Goal: Information Seeking & Learning: Check status

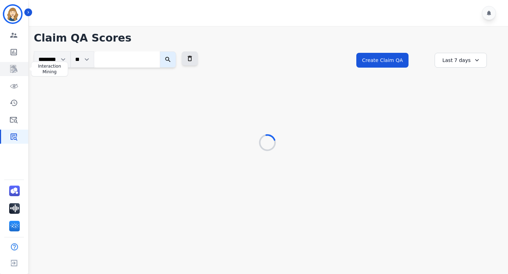
click at [11, 68] on icon "Sidebar" at bounding box center [14, 69] width 8 height 8
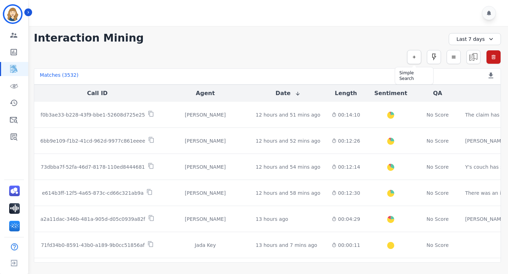
click at [415, 61] on button "button" at bounding box center [414, 57] width 14 height 14
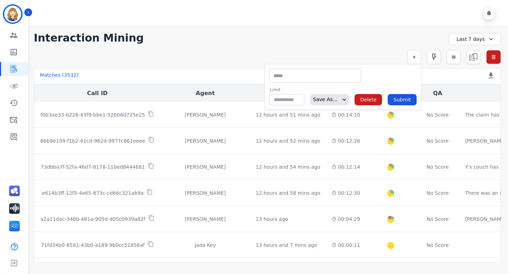
click at [324, 78] on input "selected options" at bounding box center [315, 75] width 88 height 7
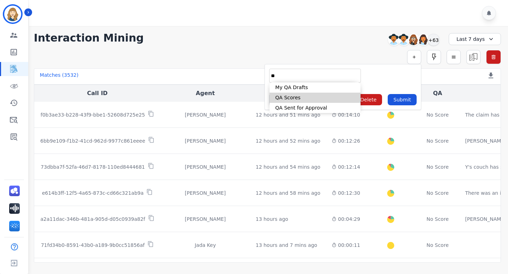
type input "**"
click at [324, 100] on li "QA Scores" at bounding box center [314, 98] width 91 height 10
type input "**********"
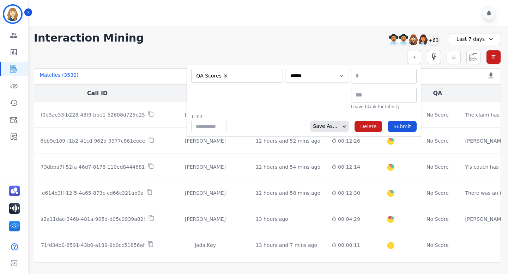
click at [321, 77] on select "**********" at bounding box center [317, 76] width 62 height 14
select select "******"
click at [348, 69] on select "**********" at bounding box center [317, 76] width 62 height 14
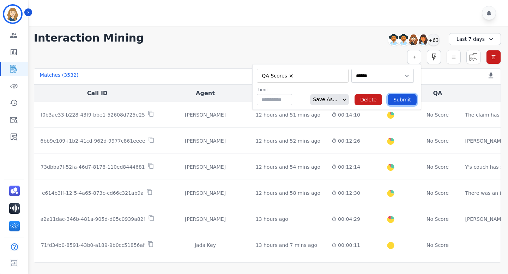
click at [404, 97] on button "Submit" at bounding box center [402, 99] width 29 height 11
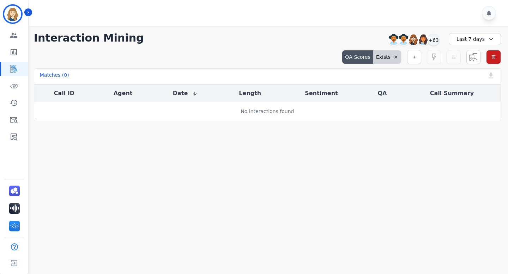
click at [469, 41] on div "Last 7 days" at bounding box center [475, 39] width 52 height 12
click at [468, 88] on li "Last 14 days" at bounding box center [479, 89] width 35 height 7
click at [467, 42] on div "Last 14 days" at bounding box center [475, 39] width 52 height 12
click at [468, 97] on li "Last 30 days" at bounding box center [479, 97] width 35 height 7
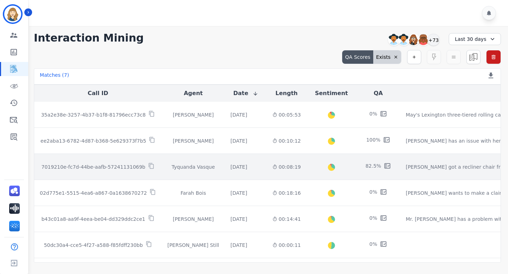
click at [121, 165] on p "7019210e-fc7d-44be-aafb-57241131069b" at bounding box center [93, 167] width 104 height 7
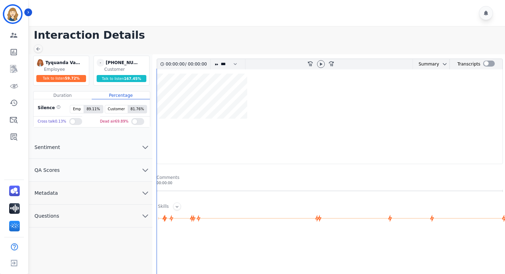
click at [90, 175] on button "QA Scores" at bounding box center [90, 170] width 123 height 23
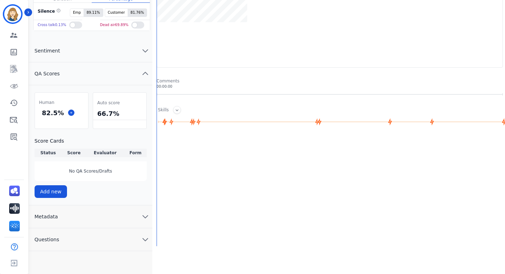
scroll to position [105, 0]
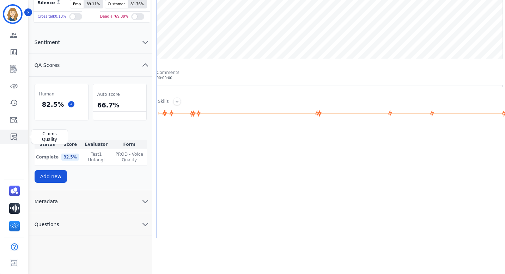
click at [12, 138] on icon "Sidebar" at bounding box center [14, 137] width 7 height 7
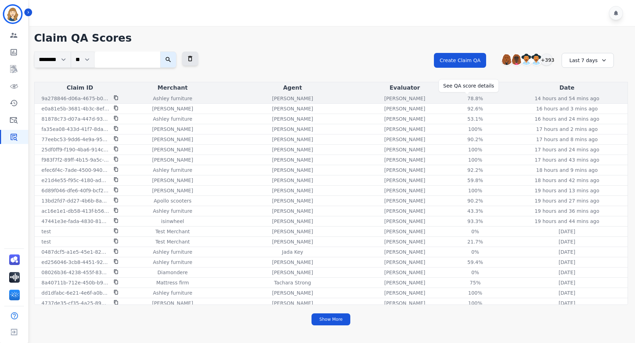
click at [466, 98] on div "78.8%" at bounding box center [475, 98] width 32 height 7
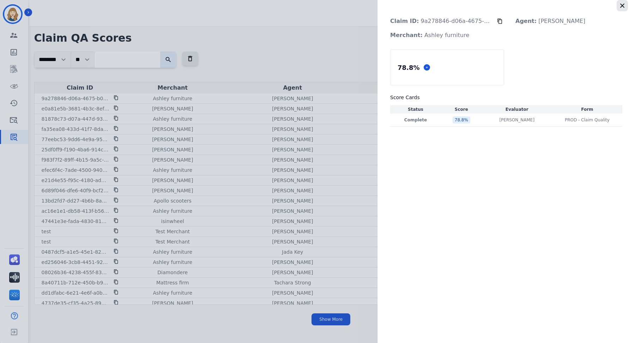
click at [508, 7] on icon "button" at bounding box center [622, 6] width 4 height 4
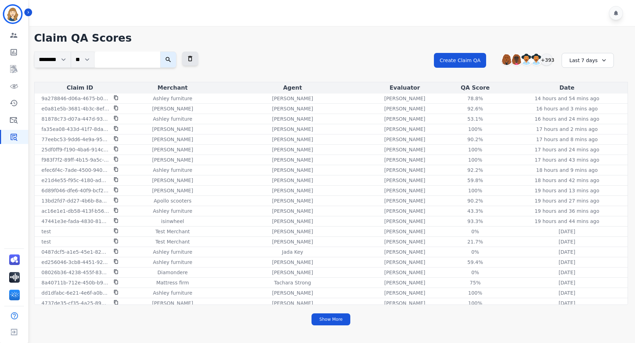
click at [127, 60] on input "search" at bounding box center [128, 59] width 66 height 16
paste input "**********"
type input "**********"
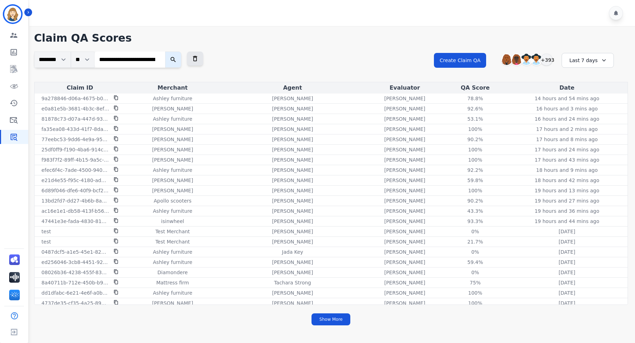
click at [177, 60] on icon "submit" at bounding box center [173, 59] width 7 height 7
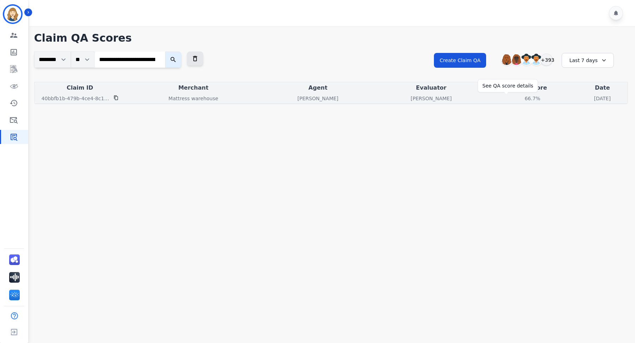
click at [508, 97] on div "66.7%" at bounding box center [532, 98] width 32 height 7
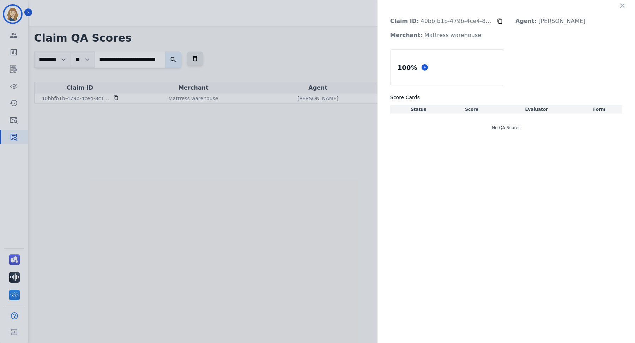
click at [334, 160] on div "Claim ID: 40bbfb1b-479b-4ce4-8c1b-4c7937d26982 Agent: [PERSON_NAME]: Mattress w…" at bounding box center [317, 171] width 635 height 343
click at [508, 8] on icon "button" at bounding box center [622, 5] width 7 height 7
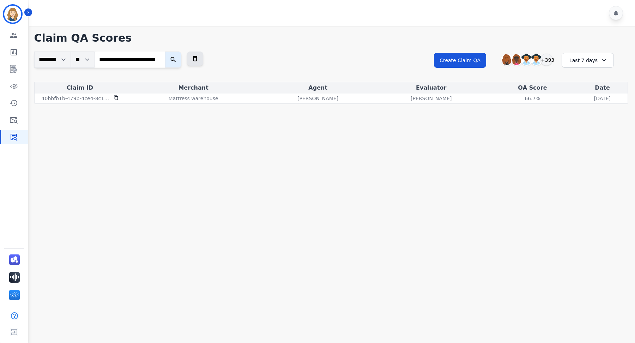
click at [181, 57] on button "submit" at bounding box center [173, 59] width 16 height 16
click at [168, 59] on button "submit" at bounding box center [173, 59] width 16 height 16
click at [175, 61] on icon "submit" at bounding box center [173, 59] width 7 height 7
click at [508, 97] on div "66.7%" at bounding box center [532, 98] width 32 height 7
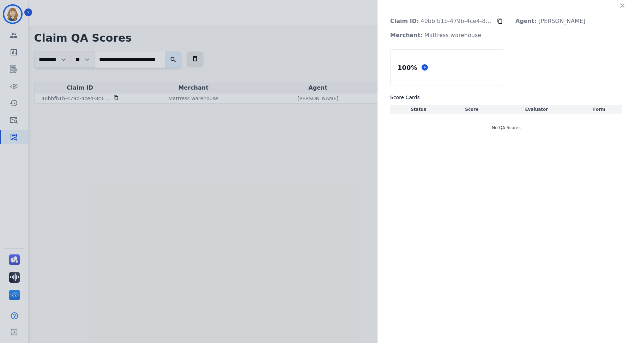
click at [318, 63] on div "Claim ID: 40bbfb1b-479b-4ce4-8c1b-4c7937d26982 Agent: [PERSON_NAME]: Mattress w…" at bounding box center [317, 171] width 635 height 343
click at [508, 5] on icon "button" at bounding box center [622, 6] width 4 height 4
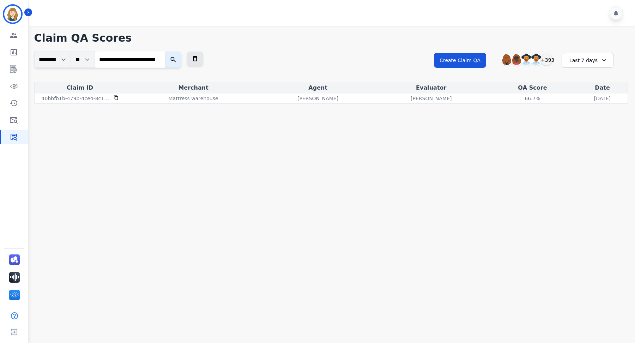
click at [174, 56] on icon "submit" at bounding box center [173, 59] width 7 height 7
click at [165, 59] on input "**********" at bounding box center [130, 59] width 71 height 16
click at [177, 60] on icon "submit" at bounding box center [173, 59] width 7 height 7
click at [176, 60] on icon "submit" at bounding box center [173, 59] width 7 height 7
click at [177, 56] on icon "submit" at bounding box center [173, 59] width 7 height 7
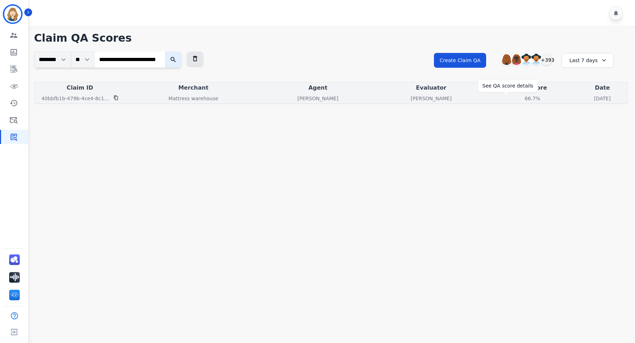
click at [508, 101] on div "66.7%" at bounding box center [532, 98] width 32 height 7
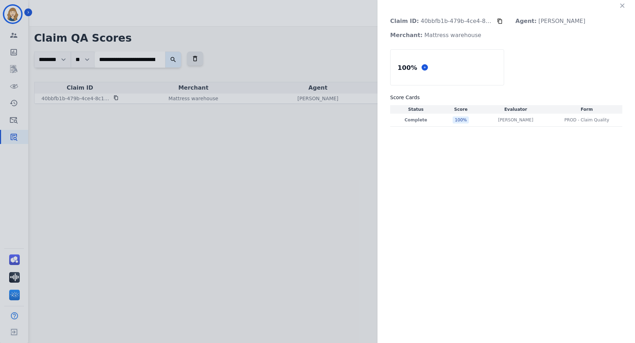
click at [330, 142] on div "Claim ID: 40bbfb1b-479b-4ce4-8c1b-4c7937d26982 Agent: [PERSON_NAME]: Mattress w…" at bounding box center [317, 171] width 635 height 343
click at [473, 119] on td "100 %" at bounding box center [461, 120] width 38 height 13
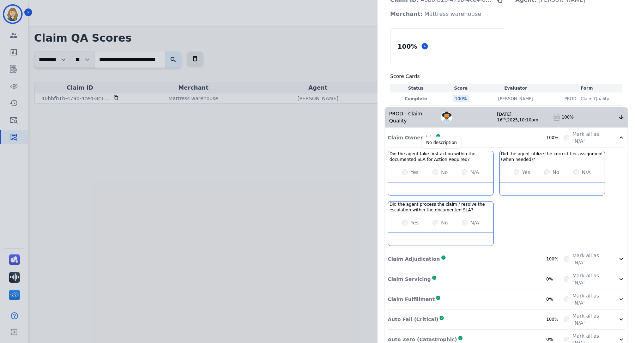
scroll to position [53, 0]
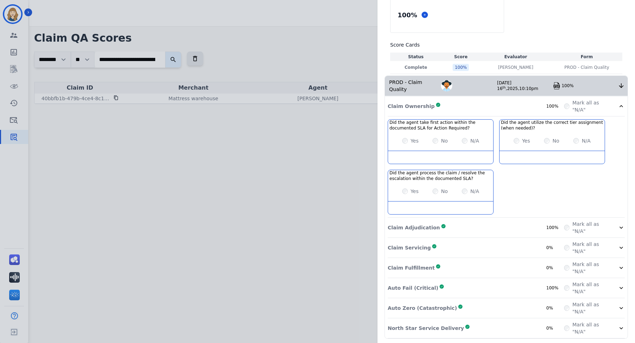
click at [447, 274] on div "Auto Fail (Critical) Complete 100%" at bounding box center [476, 288] width 176 height 14
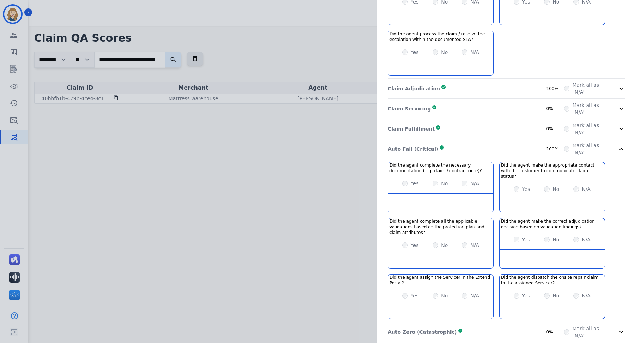
scroll to position [209, 0]
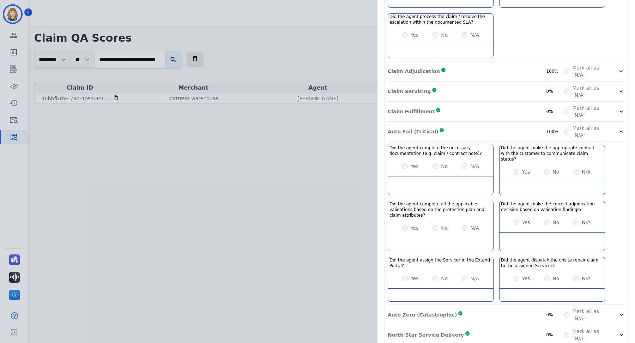
click at [326, 205] on div "Claim ID: 40bbfb1b-479b-4ce4-8c1b-4c7937d26982 Agent: [PERSON_NAME]: Mattress w…" at bounding box center [317, 171] width 635 height 343
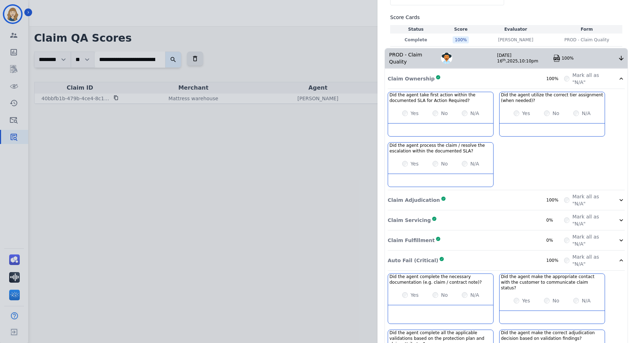
scroll to position [11, 0]
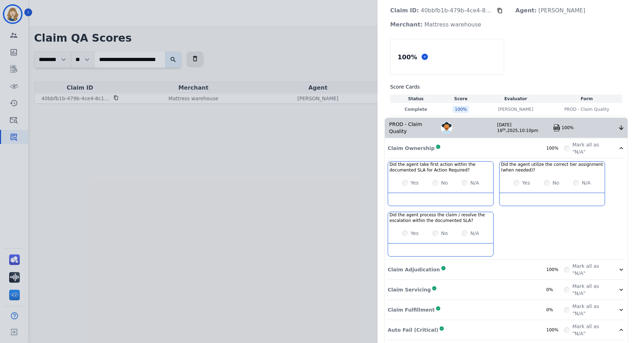
click at [508, 128] on img at bounding box center [556, 127] width 7 height 7
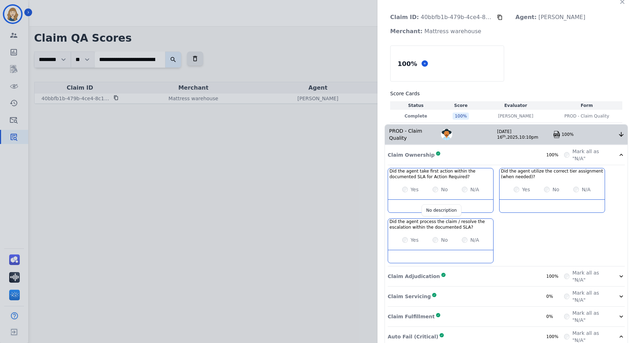
scroll to position [0, 0]
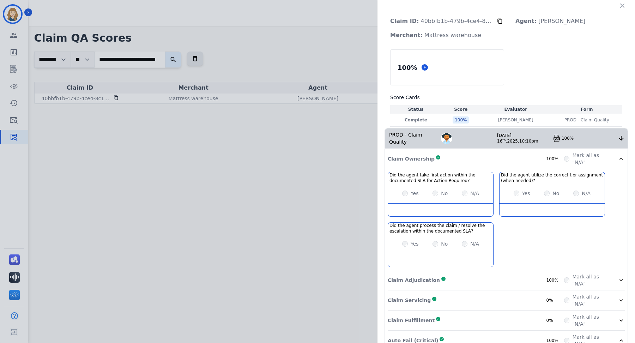
click at [271, 53] on div "Claim ID: 40bbfb1b-479b-4ce4-8c1b-4c7937d26982 Agent: [PERSON_NAME]: Mattress w…" at bounding box center [317, 171] width 635 height 343
click at [508, 8] on icon "button" at bounding box center [622, 5] width 7 height 7
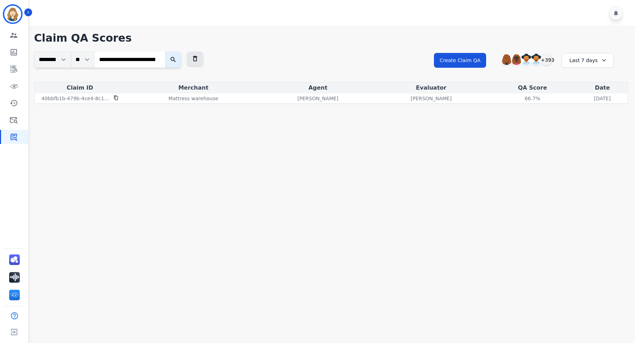
click at [175, 59] on icon "submit" at bounding box center [173, 59] width 7 height 7
click at [508, 97] on div "66.7%" at bounding box center [532, 98] width 32 height 7
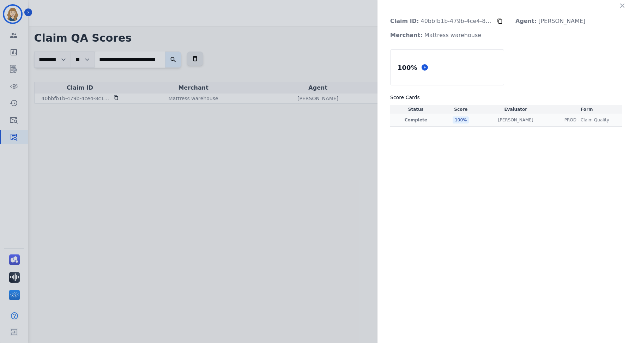
click at [459, 118] on div "100 %" at bounding box center [461, 119] width 16 height 7
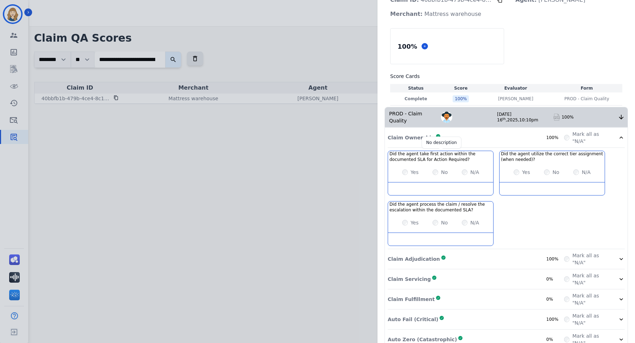
scroll to position [53, 0]
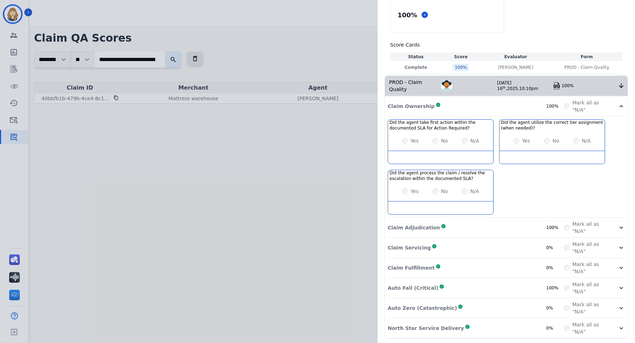
click at [421, 274] on p "Auto Fail (Critical)" at bounding box center [413, 287] width 50 height 7
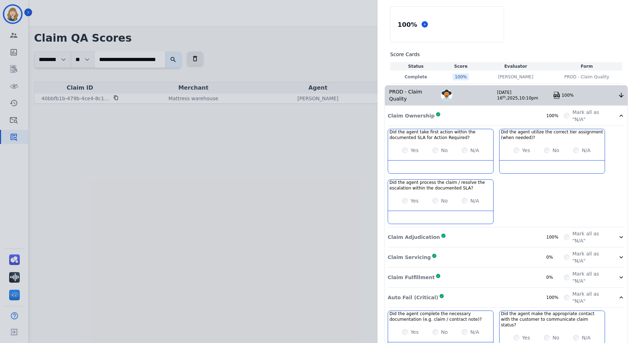
scroll to position [0, 0]
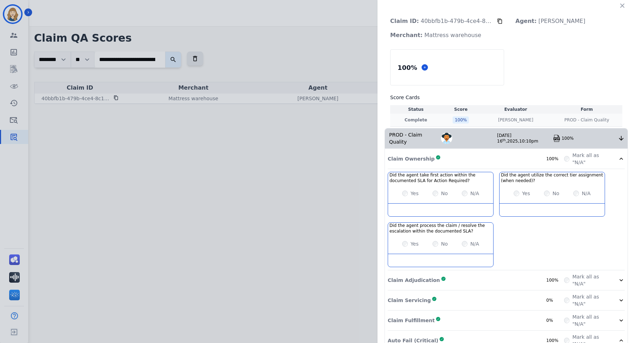
click at [460, 119] on div "100 %" at bounding box center [461, 119] width 16 height 7
click at [508, 139] on img at bounding box center [556, 138] width 7 height 7
click at [334, 193] on div "Claim ID: 40bbfb1b-479b-4ce4-8c1b-4c7937d26982 Agent: [PERSON_NAME]: Mattress w…" at bounding box center [317, 171] width 635 height 343
click at [508, 5] on icon "button" at bounding box center [622, 6] width 4 height 4
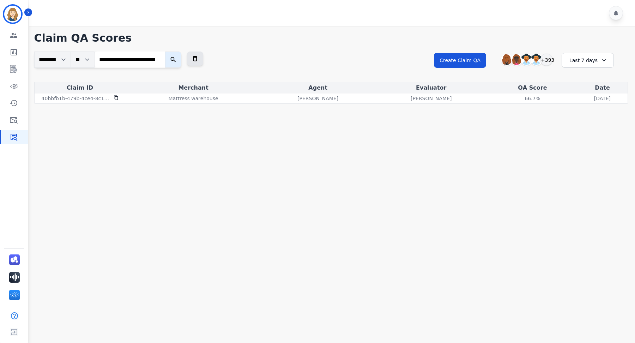
click at [176, 59] on icon "submit" at bounding box center [173, 59] width 7 height 7
click at [508, 99] on div "100%" at bounding box center [532, 98] width 32 height 7
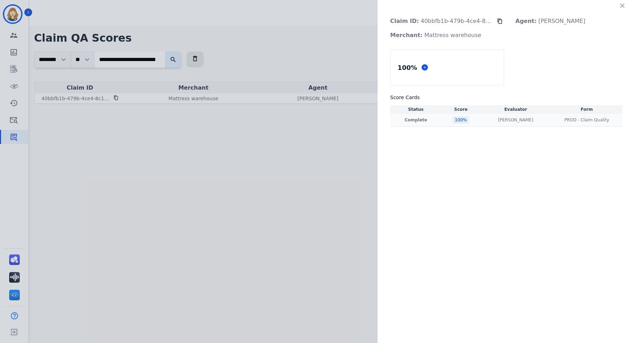
click at [462, 118] on div "100 %" at bounding box center [461, 119] width 16 height 7
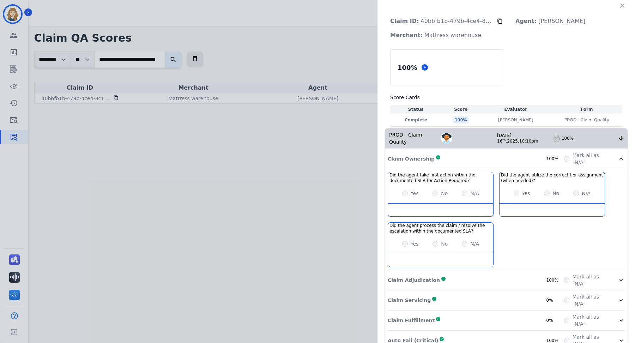
scroll to position [53, 0]
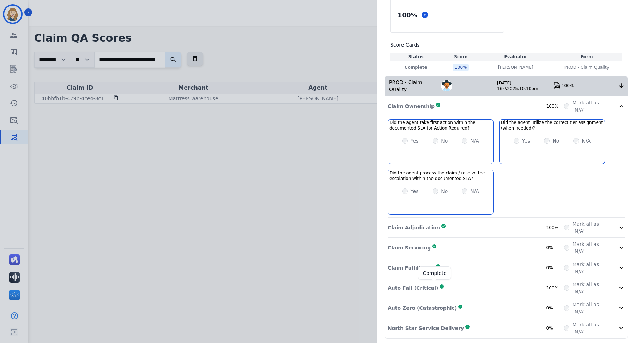
click at [440, 274] on icon at bounding box center [441, 287] width 3 height 4
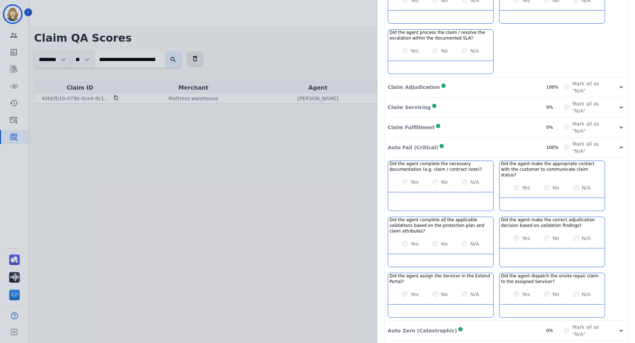
scroll to position [192, 0]
click at [479, 129] on div "Claim Fulfillment Complete 0%" at bounding box center [476, 128] width 176 height 14
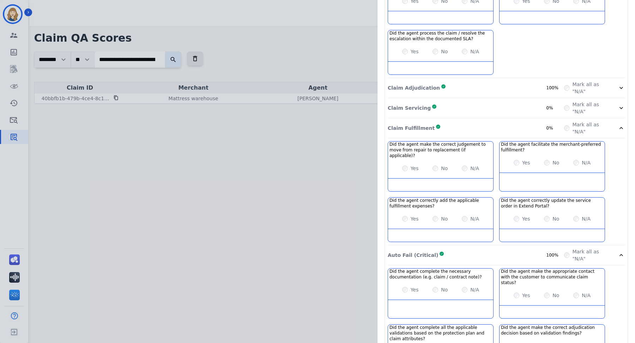
click at [471, 129] on div "Claim Fulfillment Complete 0%" at bounding box center [476, 128] width 176 height 14
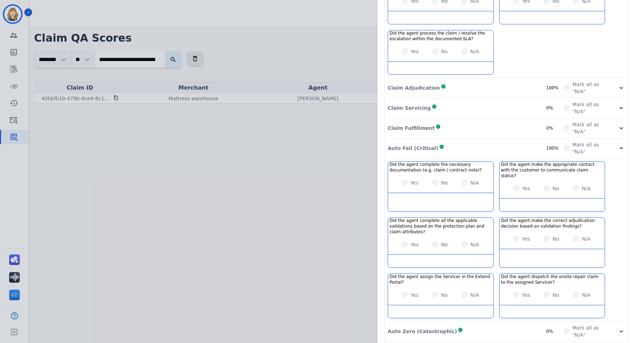
click at [463, 150] on div "Auto Fail (Critical) Complete 100%" at bounding box center [476, 148] width 176 height 14
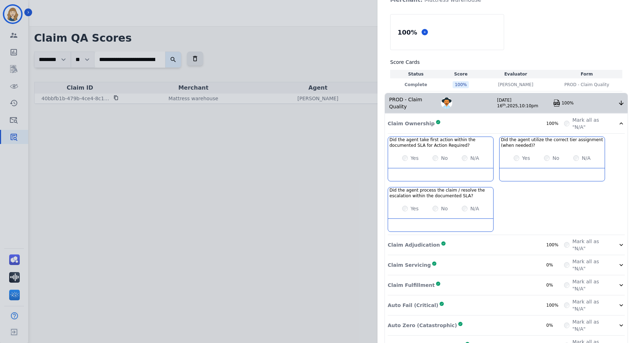
scroll to position [35, 0]
click at [508, 123] on div "Claim Ownership Complete 100%" at bounding box center [476, 123] width 176 height 14
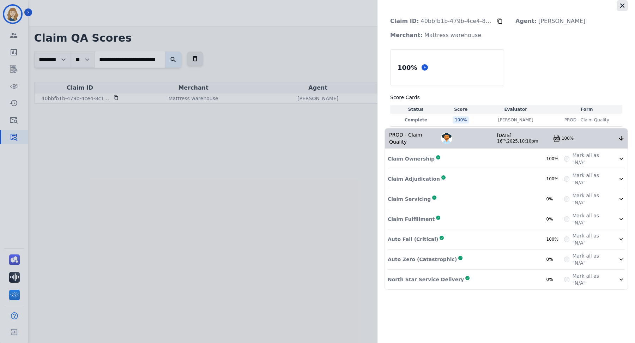
click at [508, 6] on icon "button" at bounding box center [622, 5] width 7 height 7
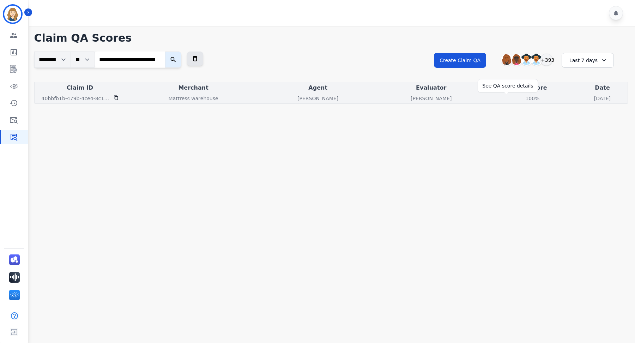
click at [508, 97] on div "100%" at bounding box center [532, 98] width 32 height 7
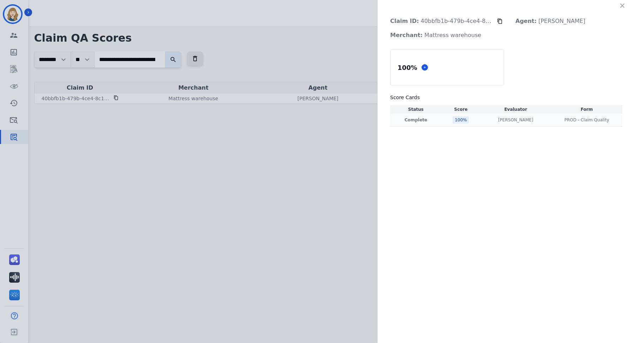
click at [460, 117] on div "100 %" at bounding box center [461, 119] width 16 height 7
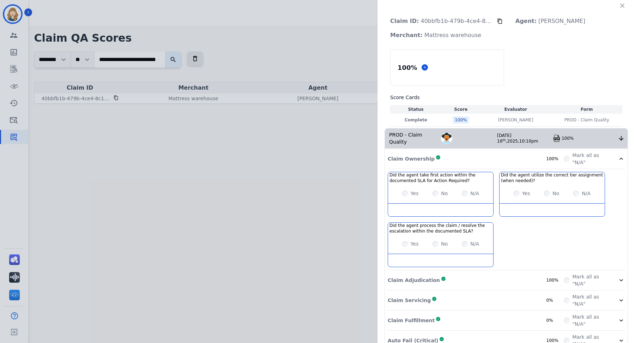
click at [508, 138] on img at bounding box center [556, 138] width 7 height 7
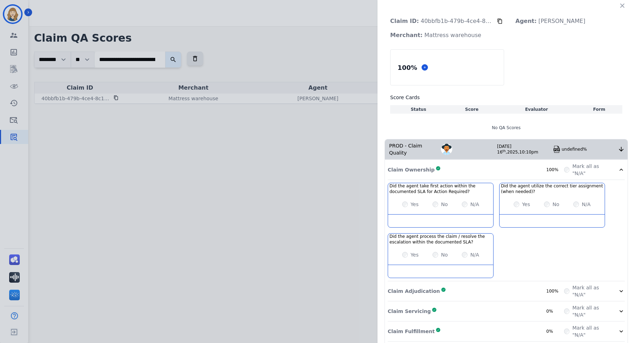
click at [262, 78] on div "Claim ID: 40bbfb1b-479b-4ce4-8c1b-4c7937d26982 Agent: [PERSON_NAME]: Mattress w…" at bounding box center [317, 171] width 635 height 343
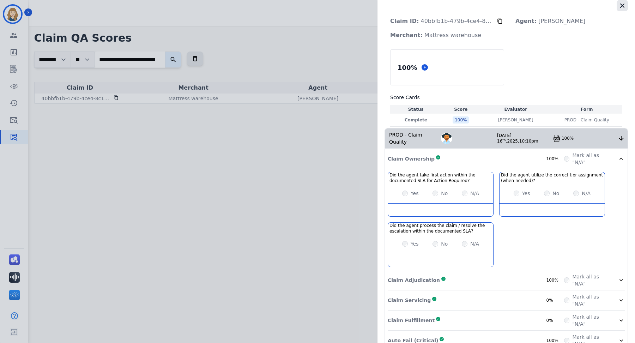
click at [508, 8] on icon "button" at bounding box center [622, 5] width 7 height 7
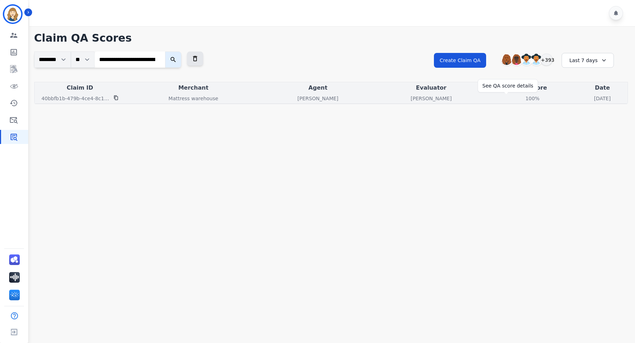
click at [508, 99] on div "100%" at bounding box center [532, 98] width 32 height 7
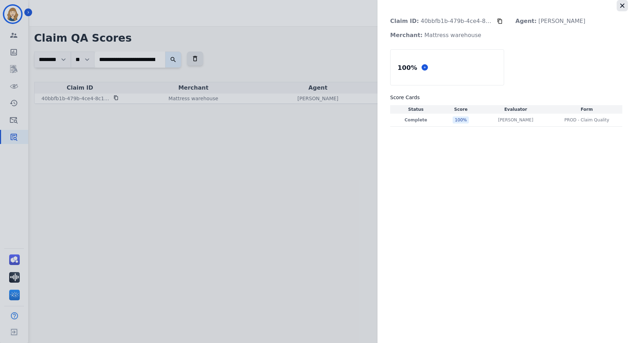
click at [508, 3] on button "button" at bounding box center [622, 5] width 11 height 11
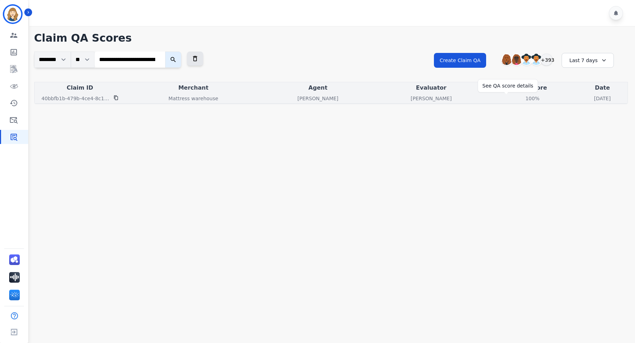
click at [508, 96] on div "100%" at bounding box center [532, 98] width 32 height 7
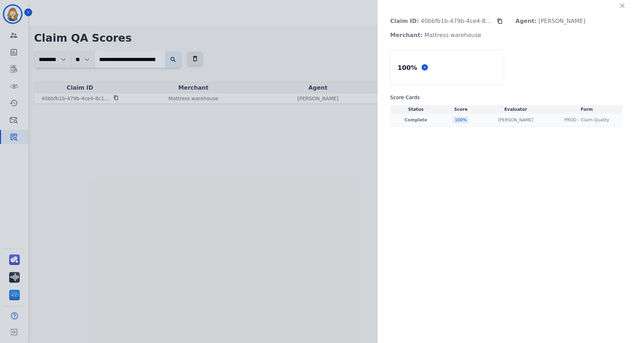
click at [459, 118] on div "100 %" at bounding box center [461, 119] width 16 height 7
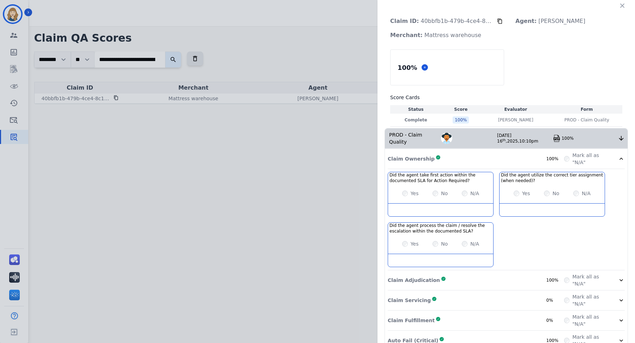
click at [508, 136] on img at bounding box center [556, 138] width 7 height 7
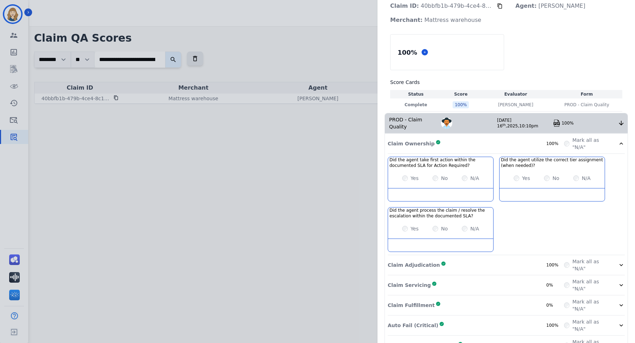
scroll to position [17, 0]
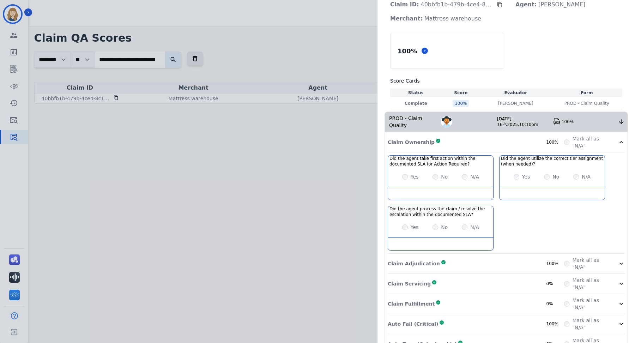
click at [40, 141] on div "Claim ID: 40bbfb1b-479b-4ce4-8c1b-4c7937d26982 Agent: [PERSON_NAME]: Mattress w…" at bounding box center [317, 171] width 635 height 343
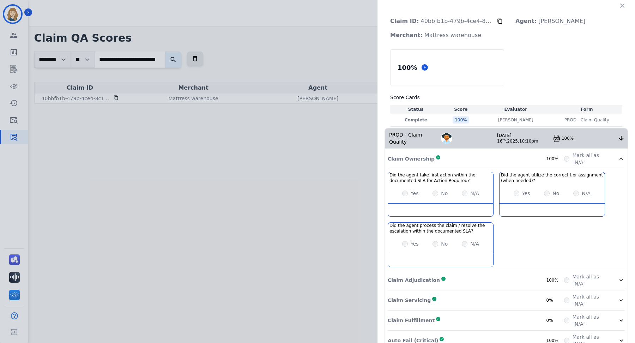
click at [508, 9] on button "button" at bounding box center [622, 5] width 11 height 11
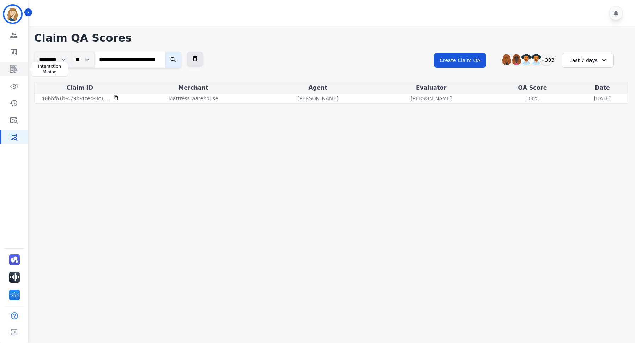
click at [10, 63] on link "Sidebar" at bounding box center [14, 69] width 27 height 14
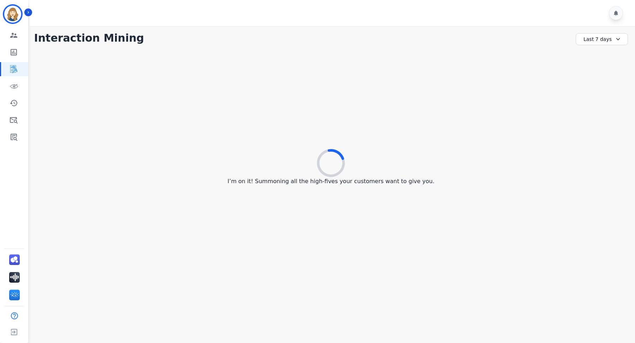
click at [508, 41] on div "Last 7 days" at bounding box center [602, 39] width 52 height 12
click at [508, 97] on li "Last 30 days" at bounding box center [606, 97] width 35 height 7
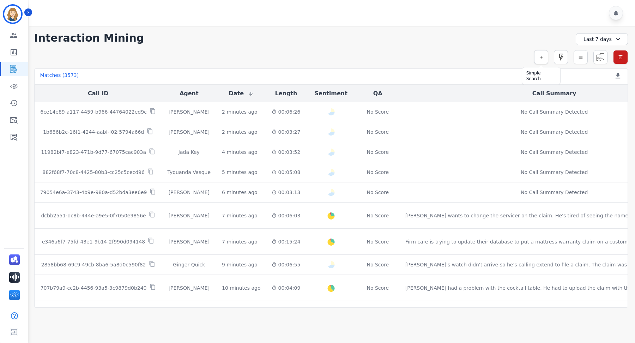
click at [539, 54] on button "button" at bounding box center [541, 57] width 14 height 14
click at [426, 78] on input "selected options" at bounding box center [442, 75] width 88 height 7
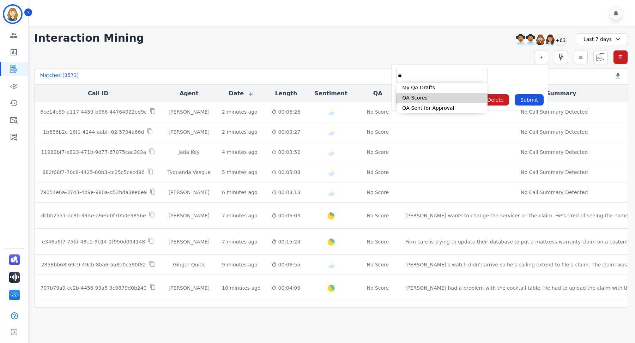
type input "**"
click at [442, 99] on li "QA Scores" at bounding box center [441, 98] width 91 height 10
type input "**********"
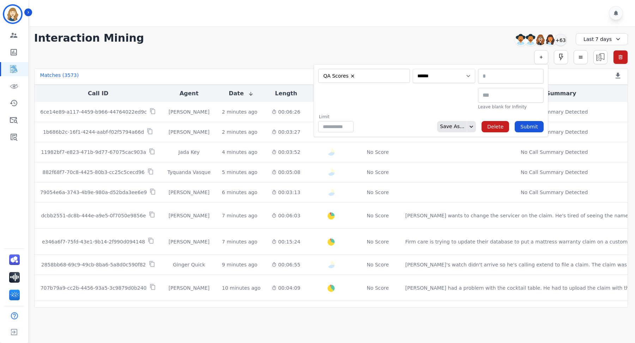
click at [456, 77] on select "**********" at bounding box center [444, 76] width 62 height 14
select select "******"
click at [475, 69] on select "**********" at bounding box center [444, 76] width 62 height 14
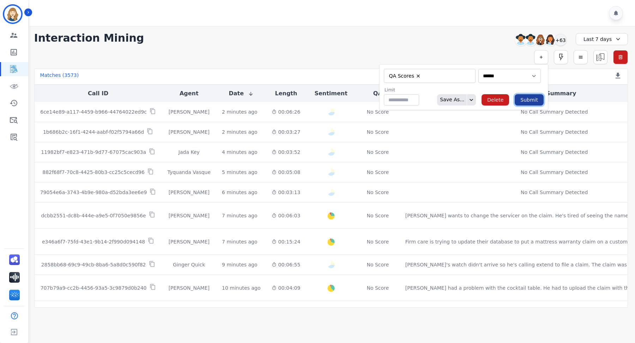
click at [531, 98] on button "Submit" at bounding box center [529, 99] width 29 height 11
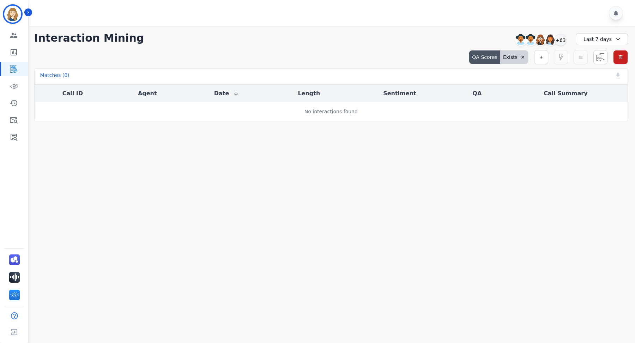
click at [601, 38] on div "Last 7 days" at bounding box center [602, 39] width 52 height 12
click at [604, 103] on li "Last 90 days" at bounding box center [606, 106] width 35 height 7
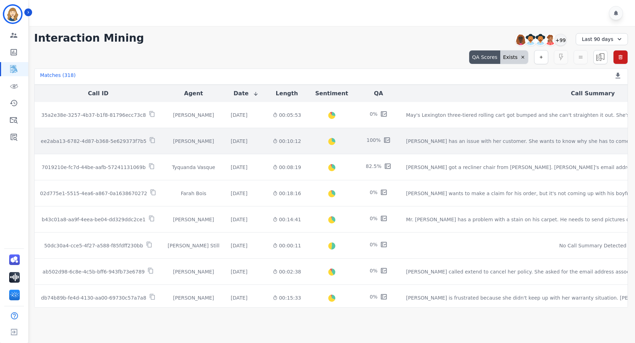
click at [130, 138] on p "ee2aba13-6782-4d87-b368-5e629373f7b5" at bounding box center [94, 141] width 106 height 7
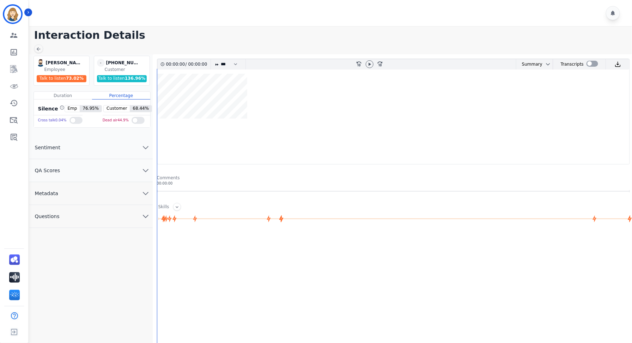
click at [135, 168] on button "QA Scores" at bounding box center [90, 170] width 123 height 23
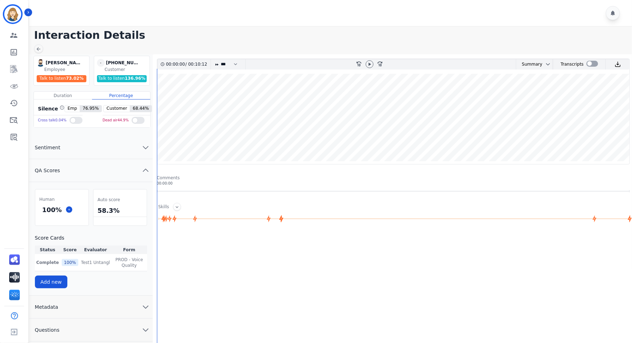
scroll to position [18, 0]
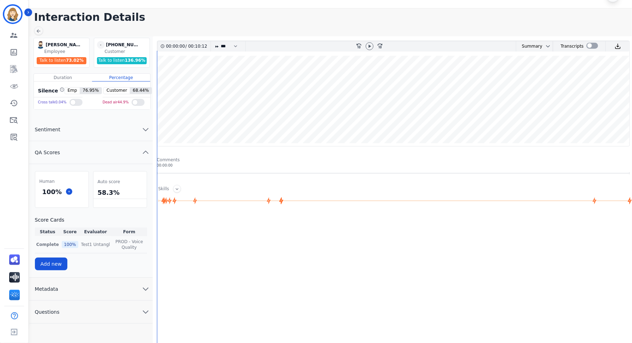
click at [83, 247] on td "Test1 Untangl Test1 Untangl" at bounding box center [96, 244] width 32 height 17
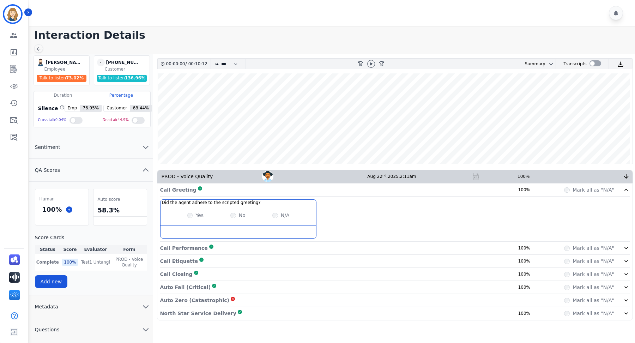
click at [474, 175] on img at bounding box center [475, 176] width 7 height 7
click at [479, 178] on img at bounding box center [475, 176] width 7 height 7
